Goal: Navigation & Orientation: Find specific page/section

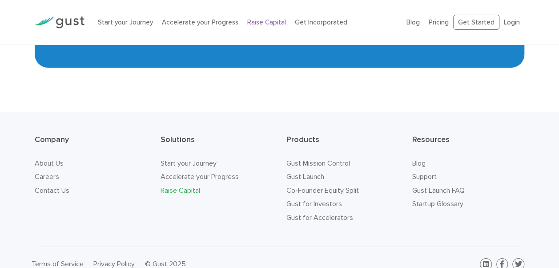
scroll to position [1516, 0]
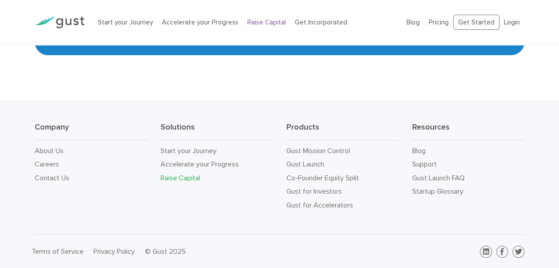
click at [177, 177] on link "Raise Capital" at bounding box center [181, 178] width 40 height 8
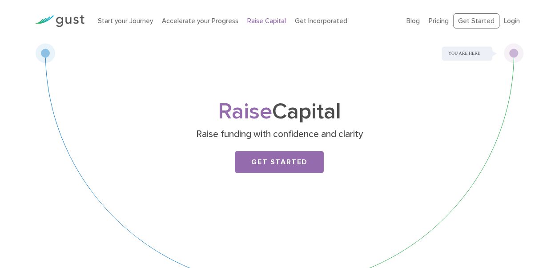
scroll to position [53, 0]
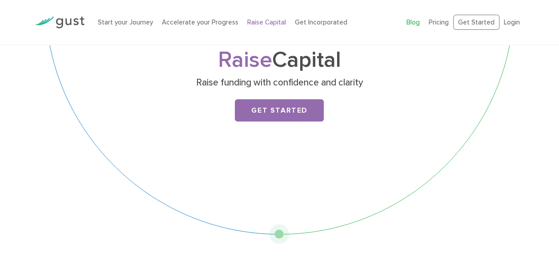
click at [418, 22] on link "Blog" at bounding box center [413, 22] width 13 height 8
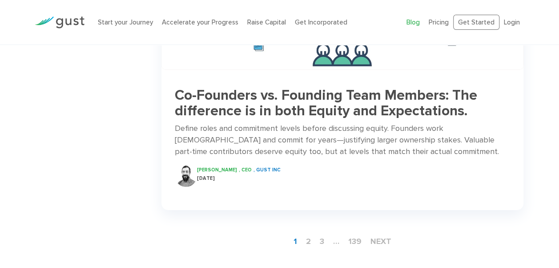
scroll to position [1434, 0]
